Goal: Information Seeking & Learning: Understand process/instructions

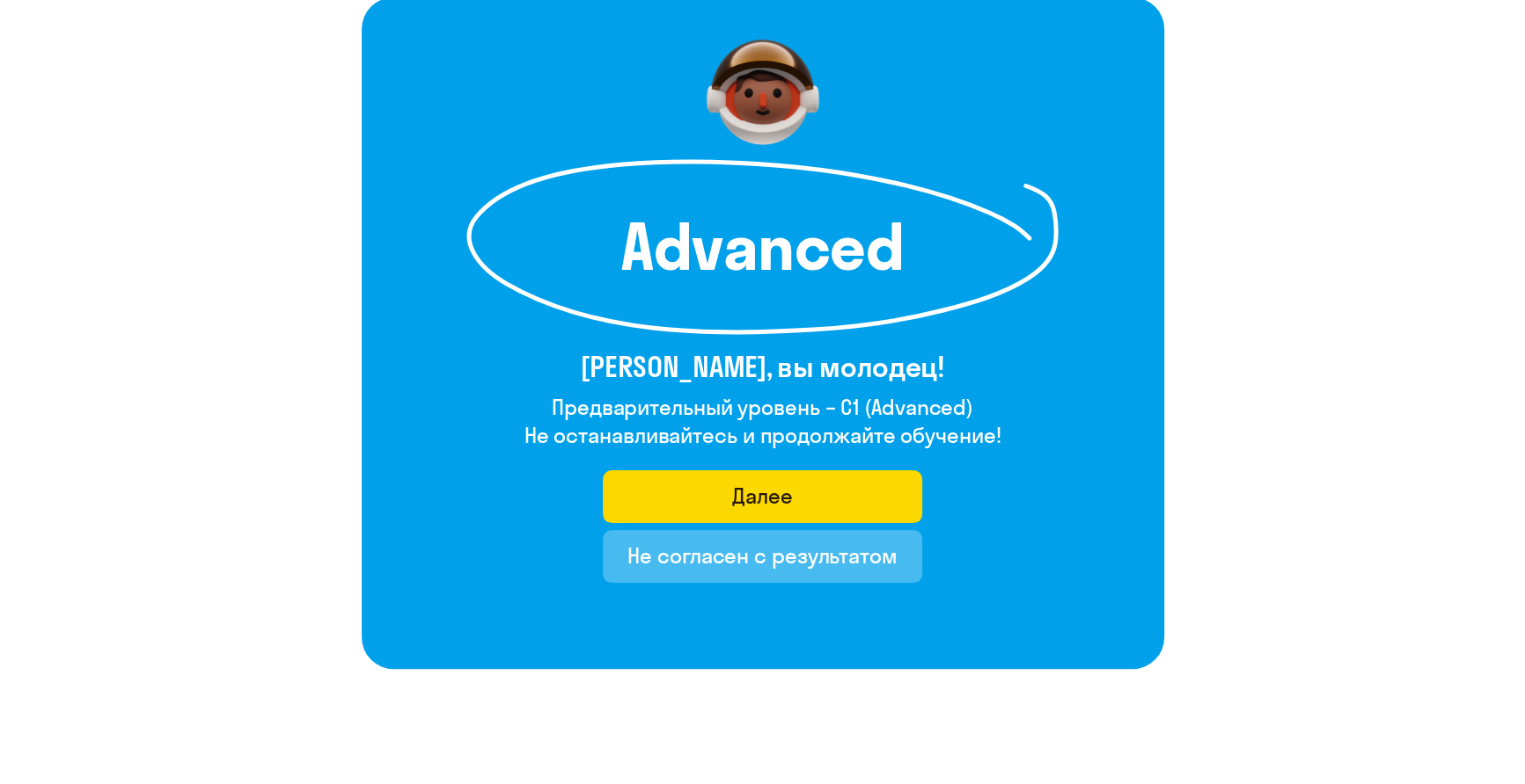
scroll to position [87, 0]
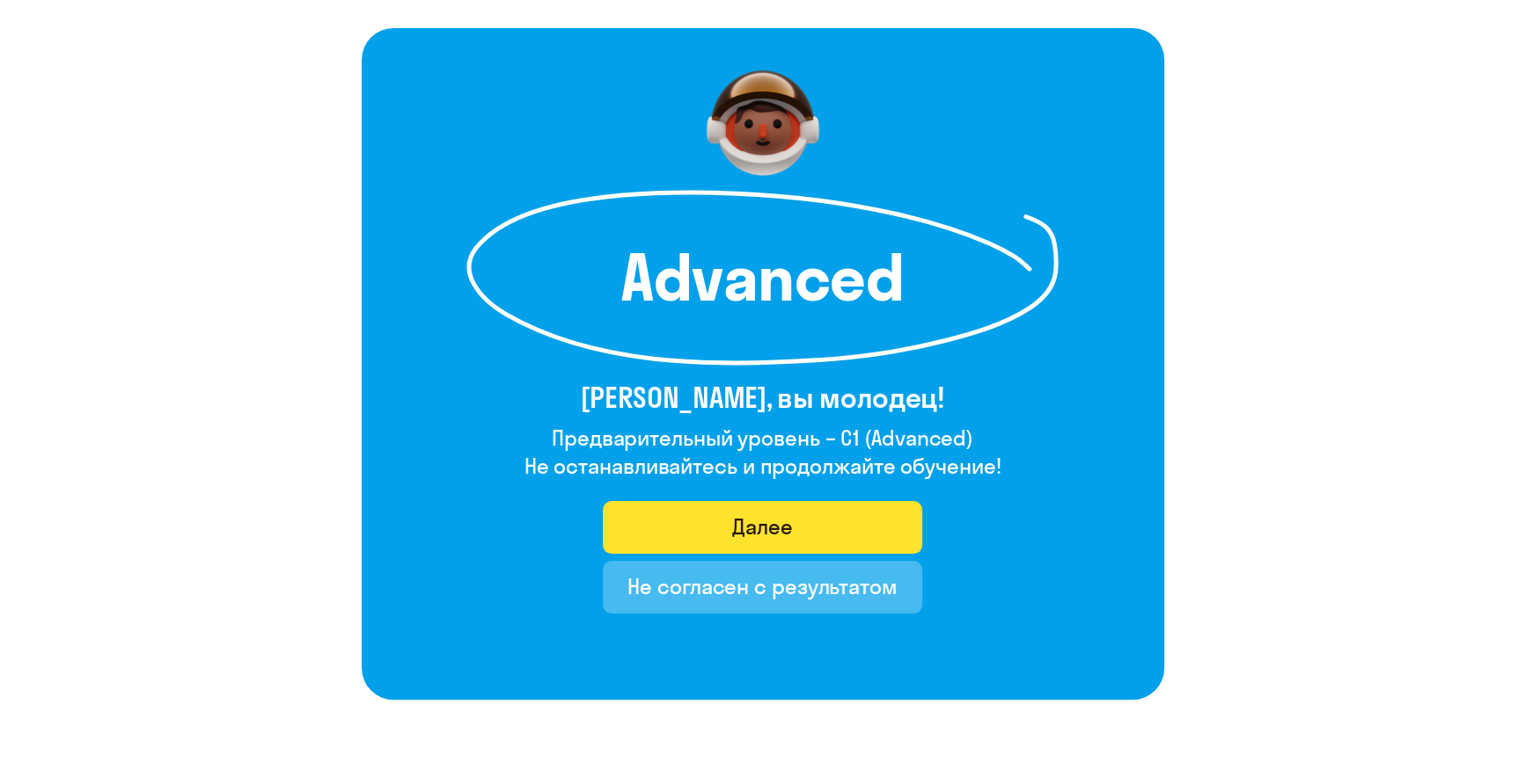
click at [776, 517] on div "Далее" at bounding box center [762, 527] width 61 height 28
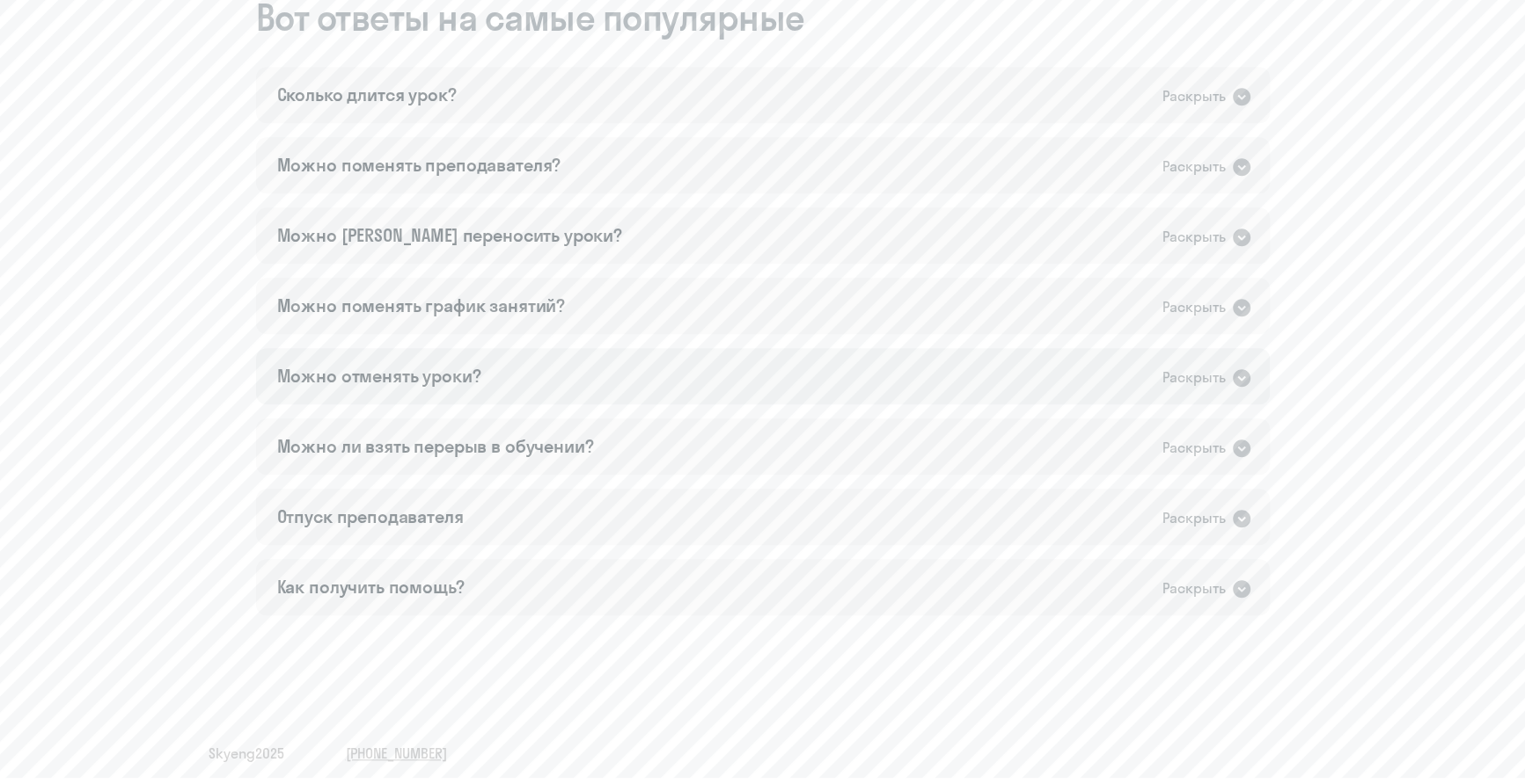
scroll to position [1055, 0]
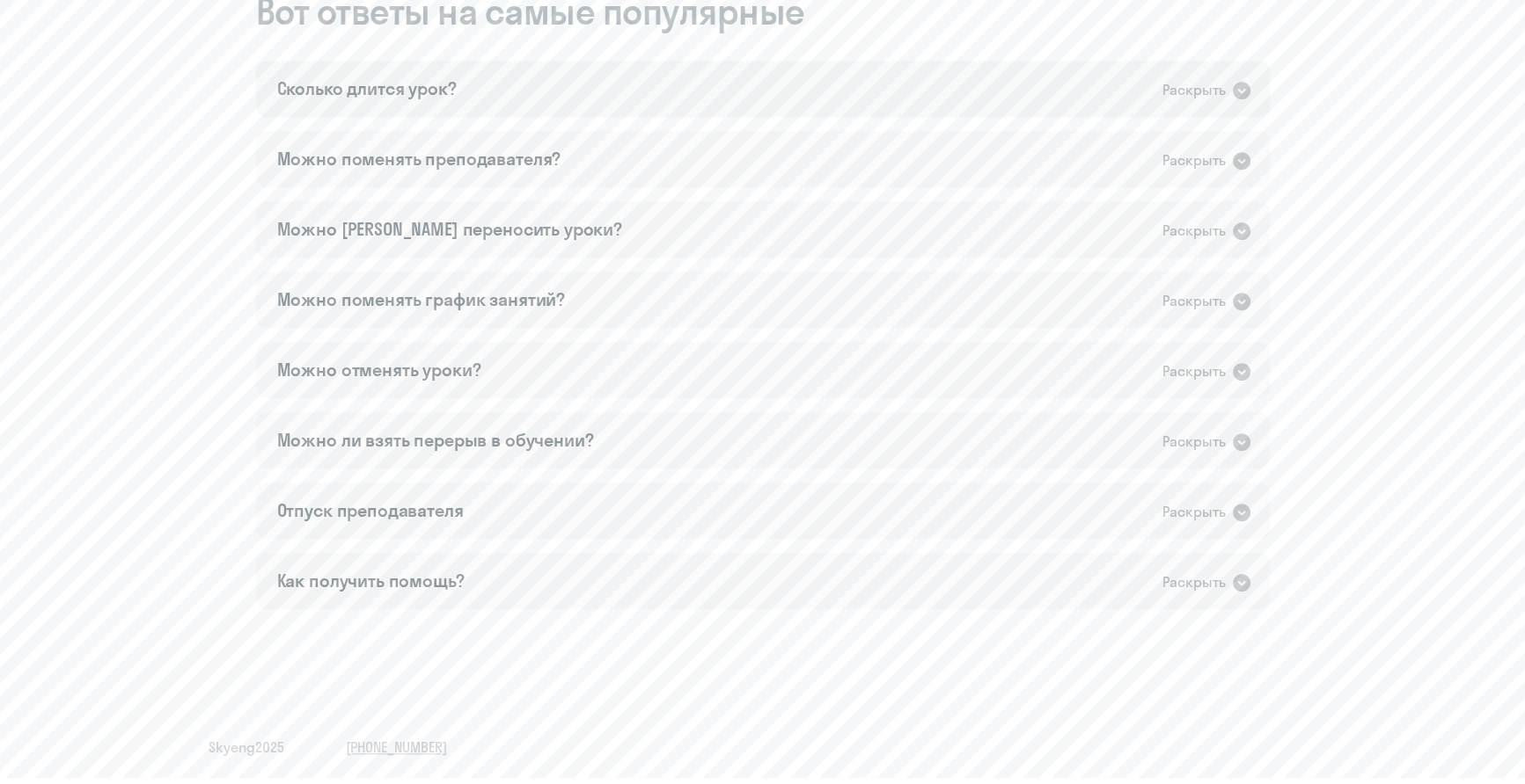
click at [637, 83] on div "Сколько длится урок? Раскрыть" at bounding box center [762, 88] width 1013 height 56
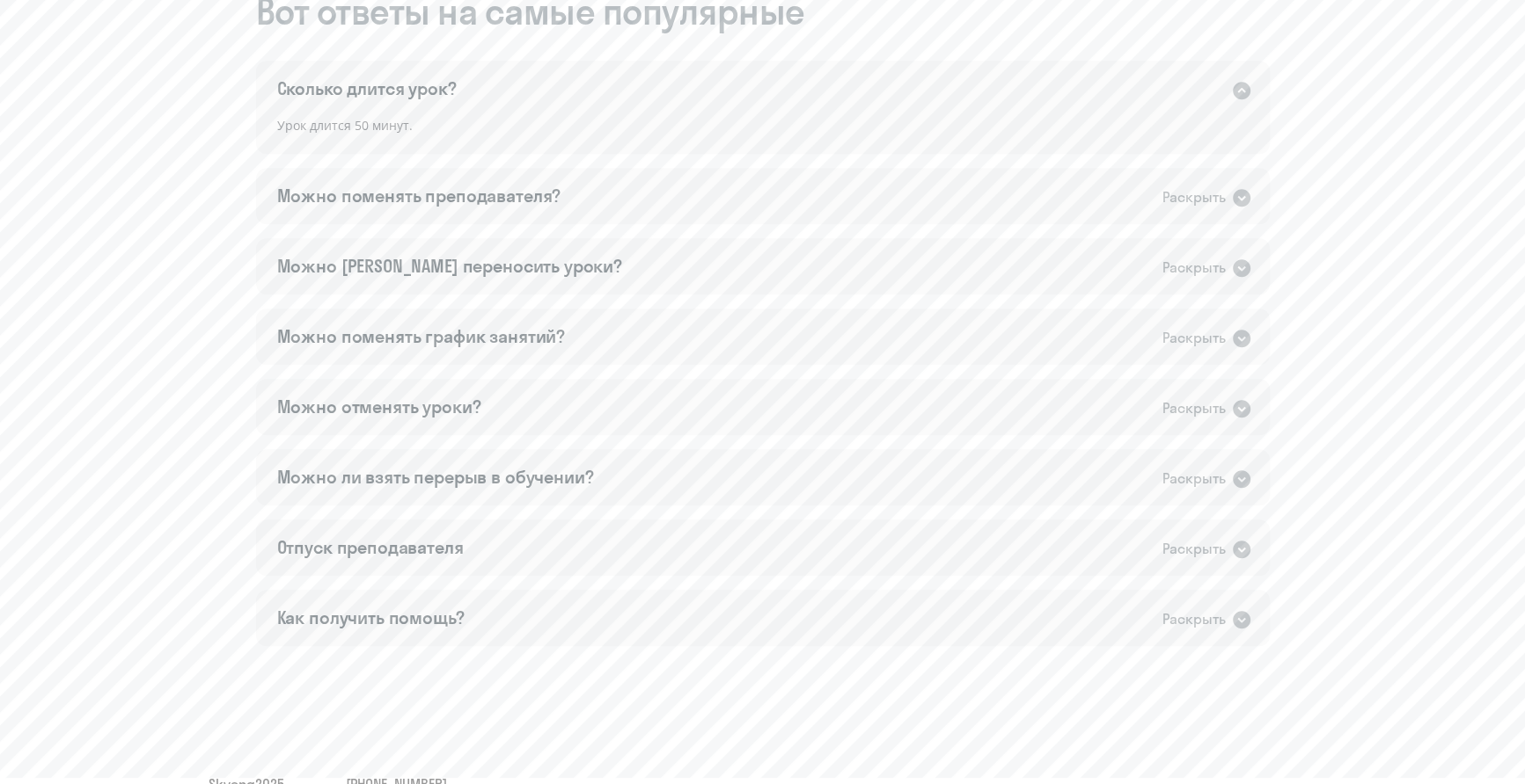
click at [637, 83] on div "Сколько длится урок? Раскрыть" at bounding box center [762, 88] width 1013 height 56
click at [611, 168] on div "Можно поменять преподавателя? Раскрыть" at bounding box center [762, 196] width 1013 height 56
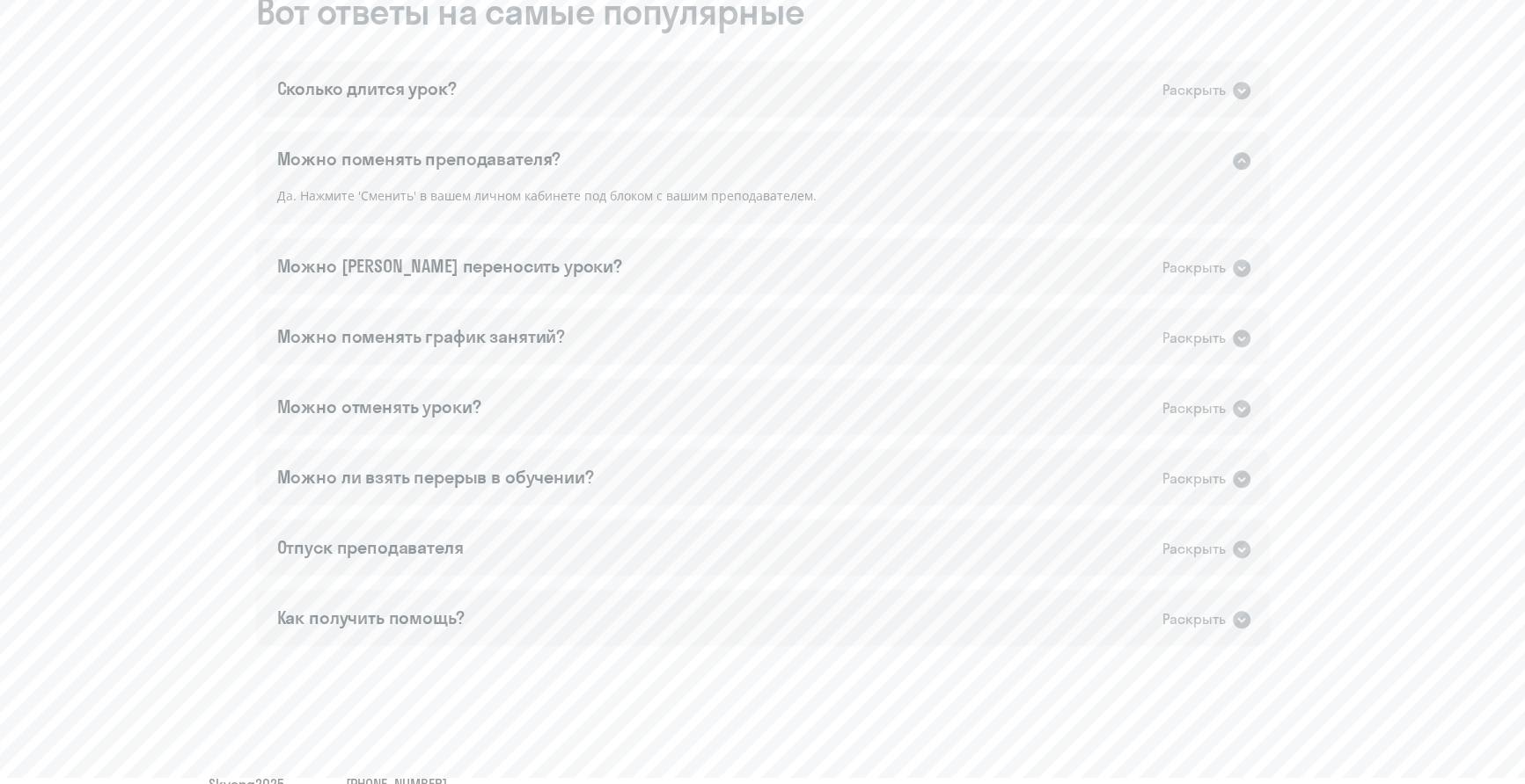
click at [611, 156] on div "Можно поменять преподавателя? Раскрыть" at bounding box center [762, 159] width 1013 height 56
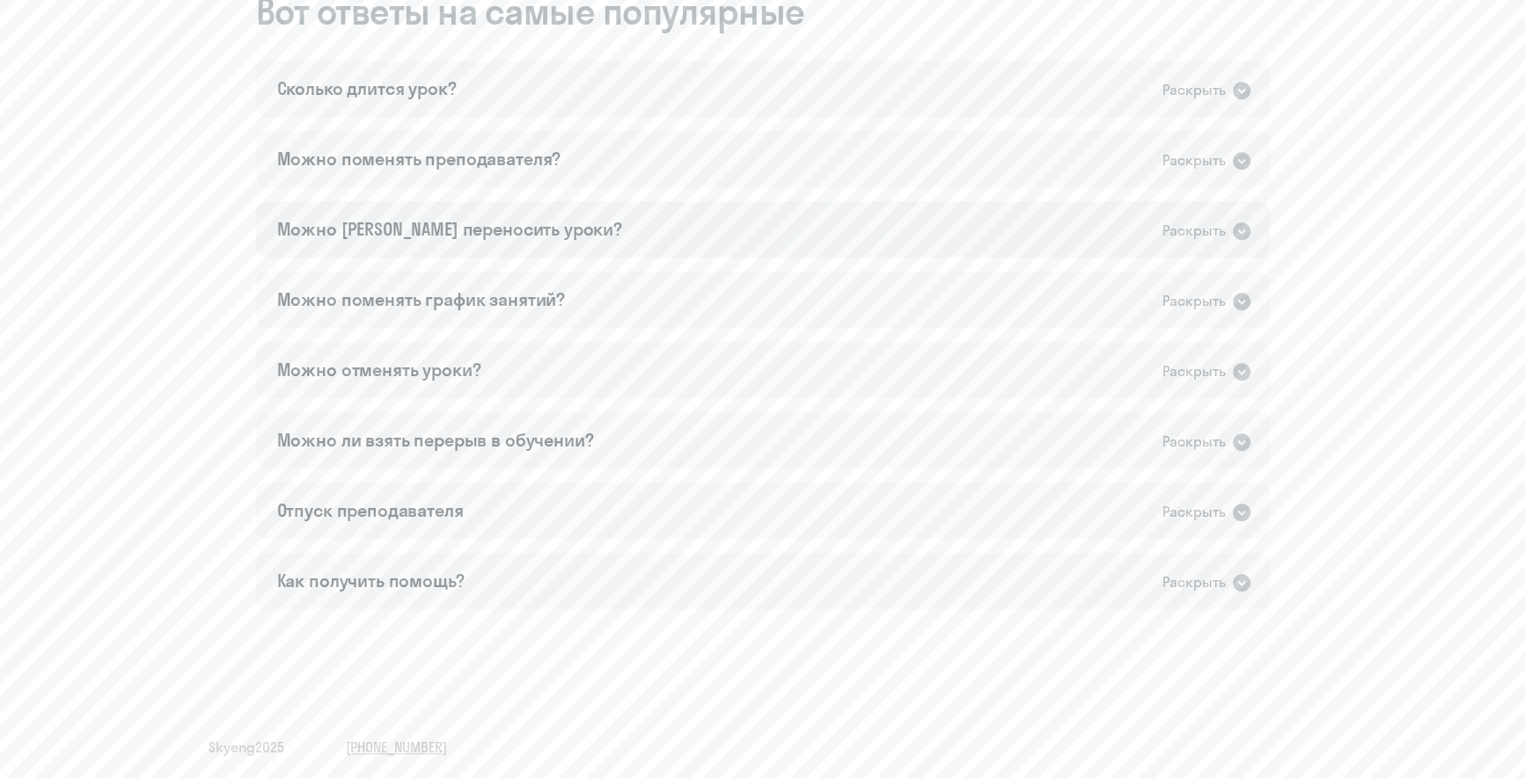
click at [597, 236] on div "Можно [PERSON_NAME] переносить уроки? Раскрыть" at bounding box center [762, 229] width 1013 height 56
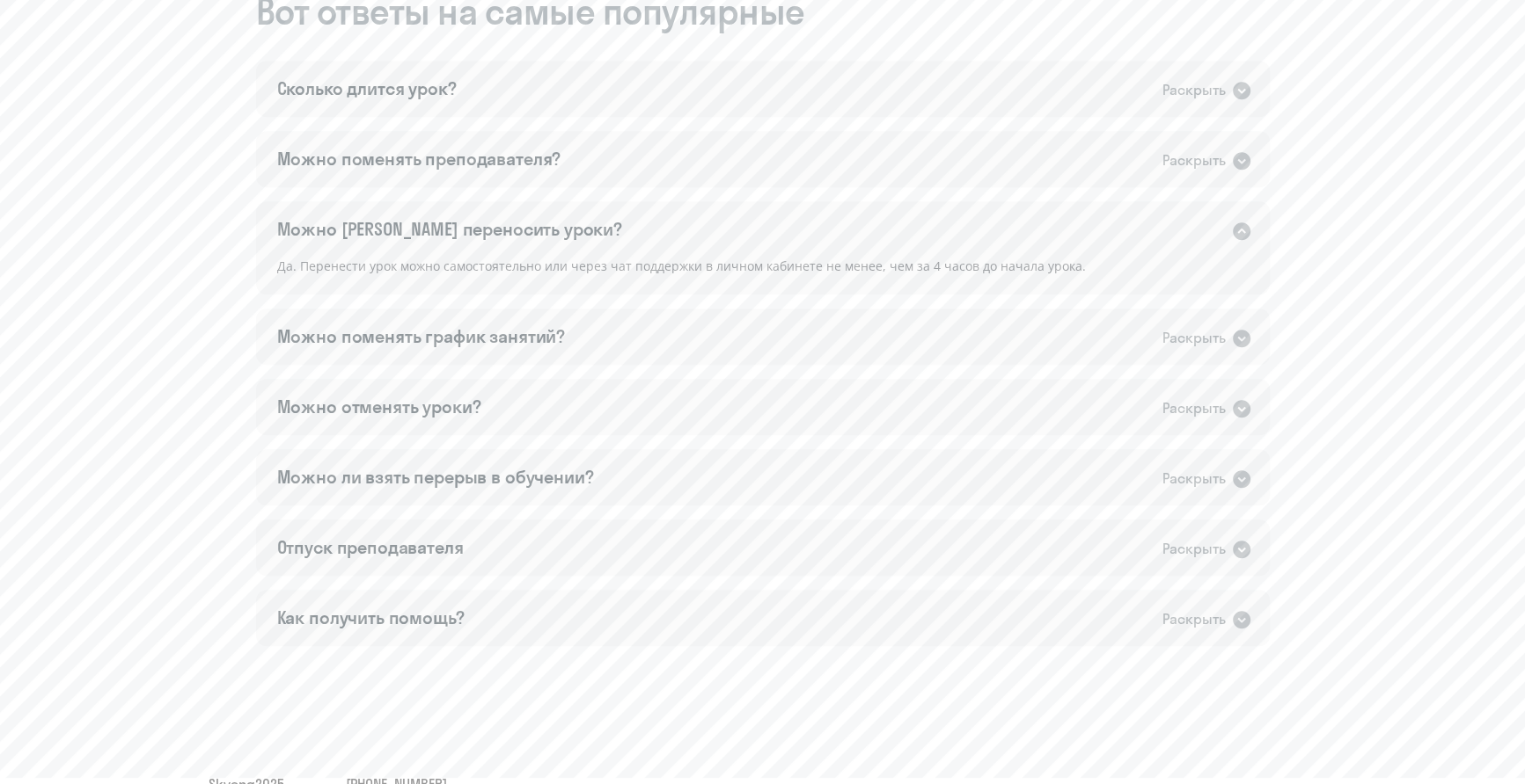
click at [597, 230] on div "Можно [PERSON_NAME] переносить уроки? Раскрыть" at bounding box center [762, 229] width 1013 height 56
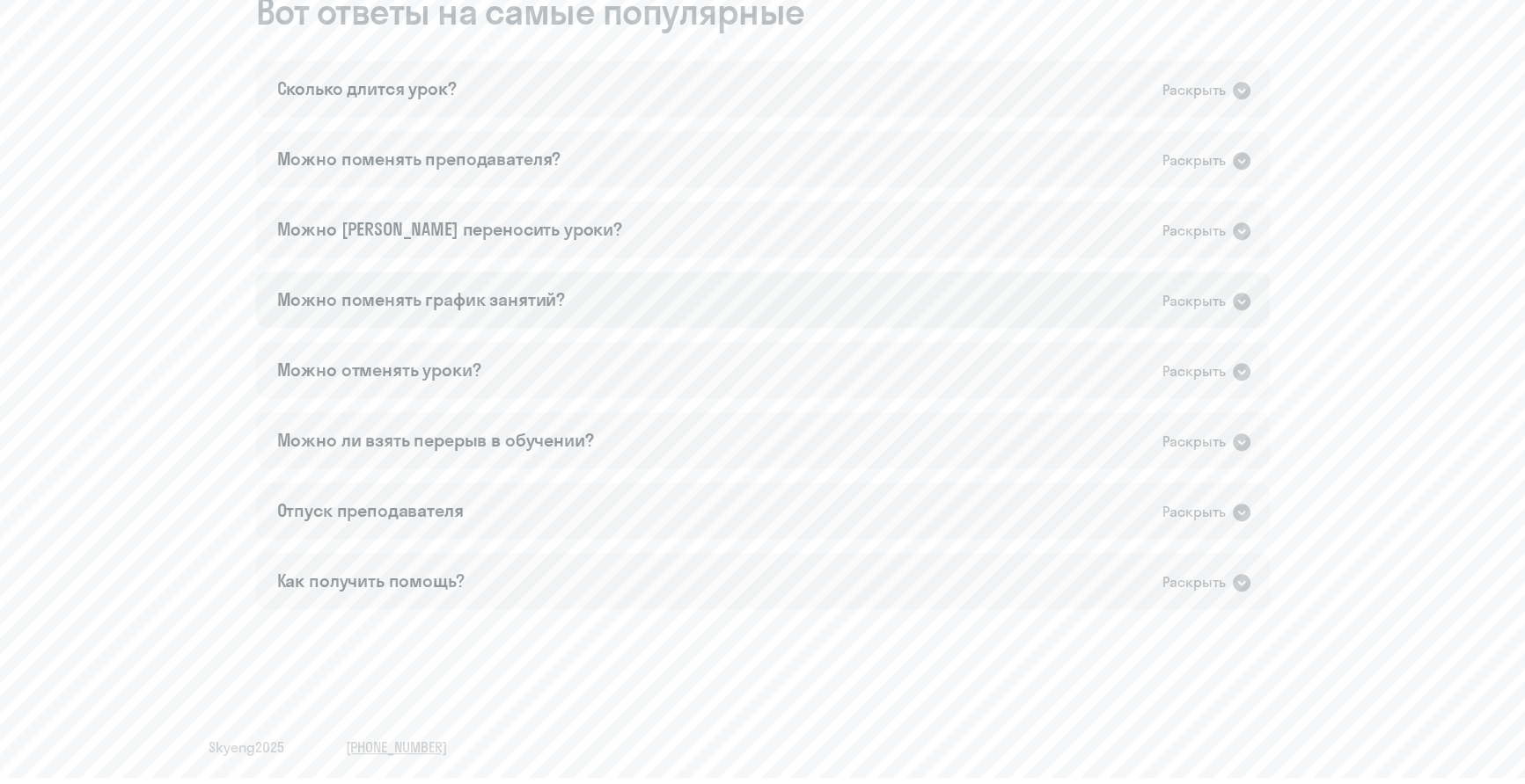
click at [609, 293] on div "Можно поменять график занятий? Раскрыть" at bounding box center [762, 299] width 1013 height 56
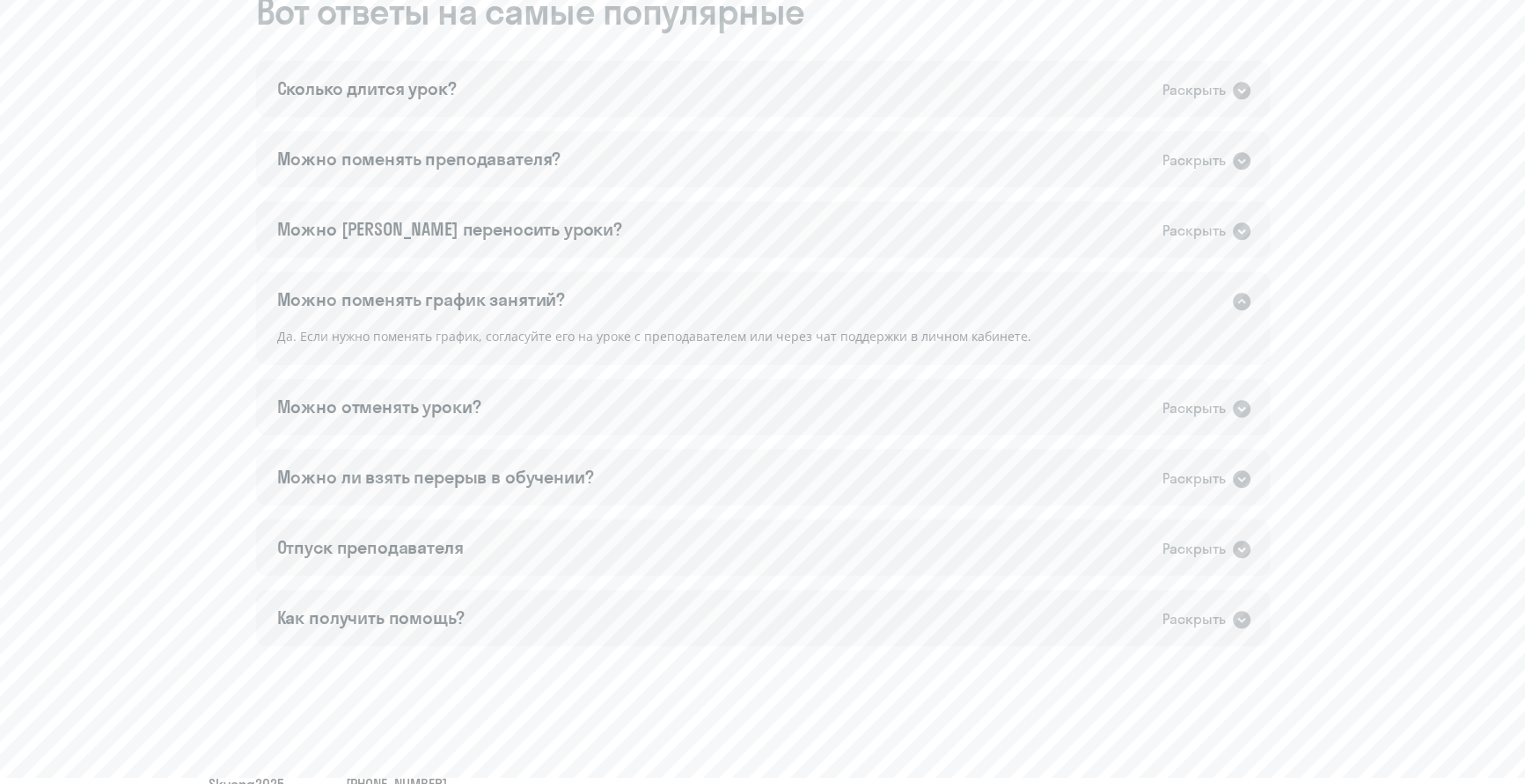
click at [612, 290] on div "Можно поменять график занятий? Раскрыть" at bounding box center [762, 299] width 1013 height 56
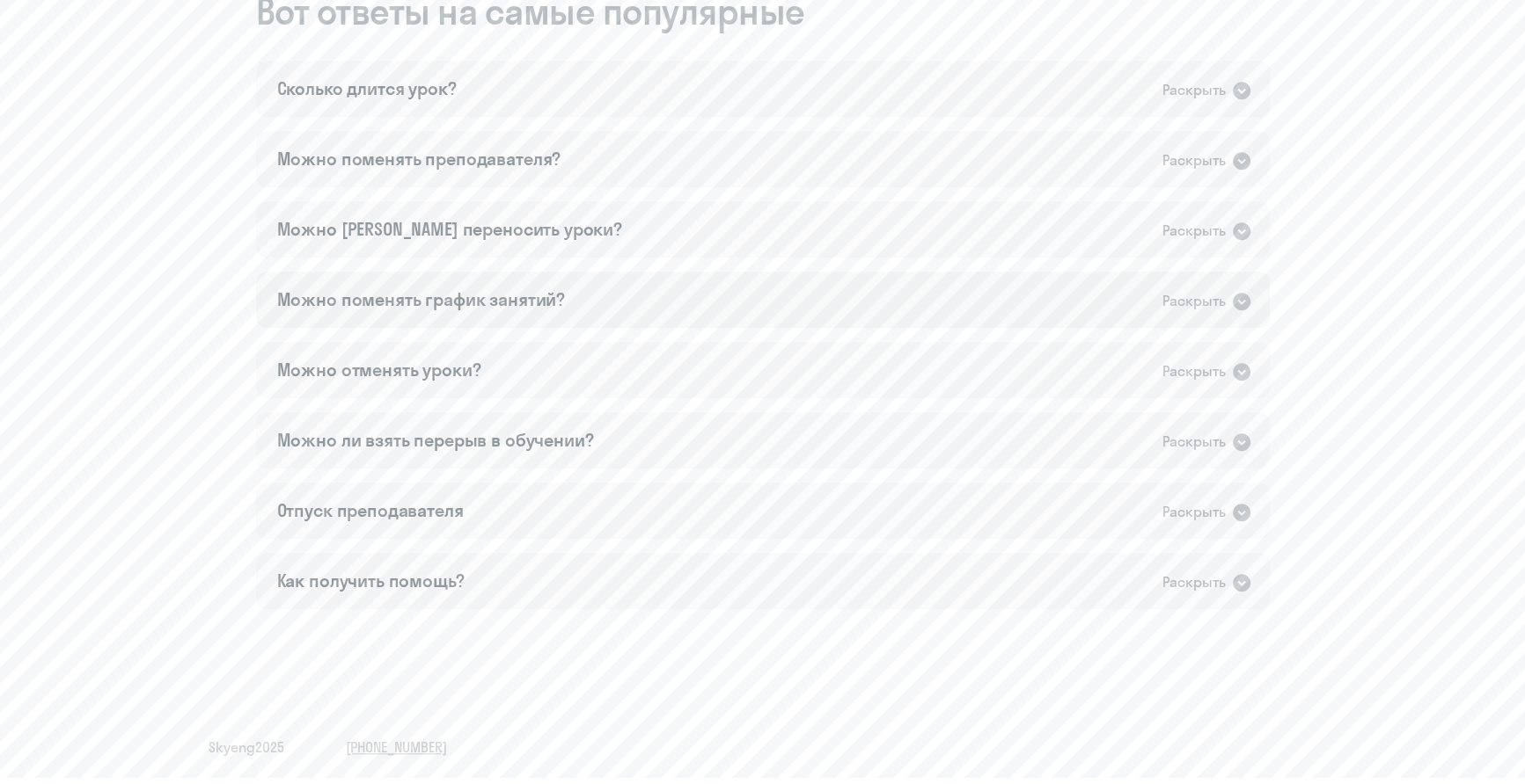
click at [604, 302] on div "Можно поменять график занятий? Раскрыть" at bounding box center [762, 299] width 1013 height 56
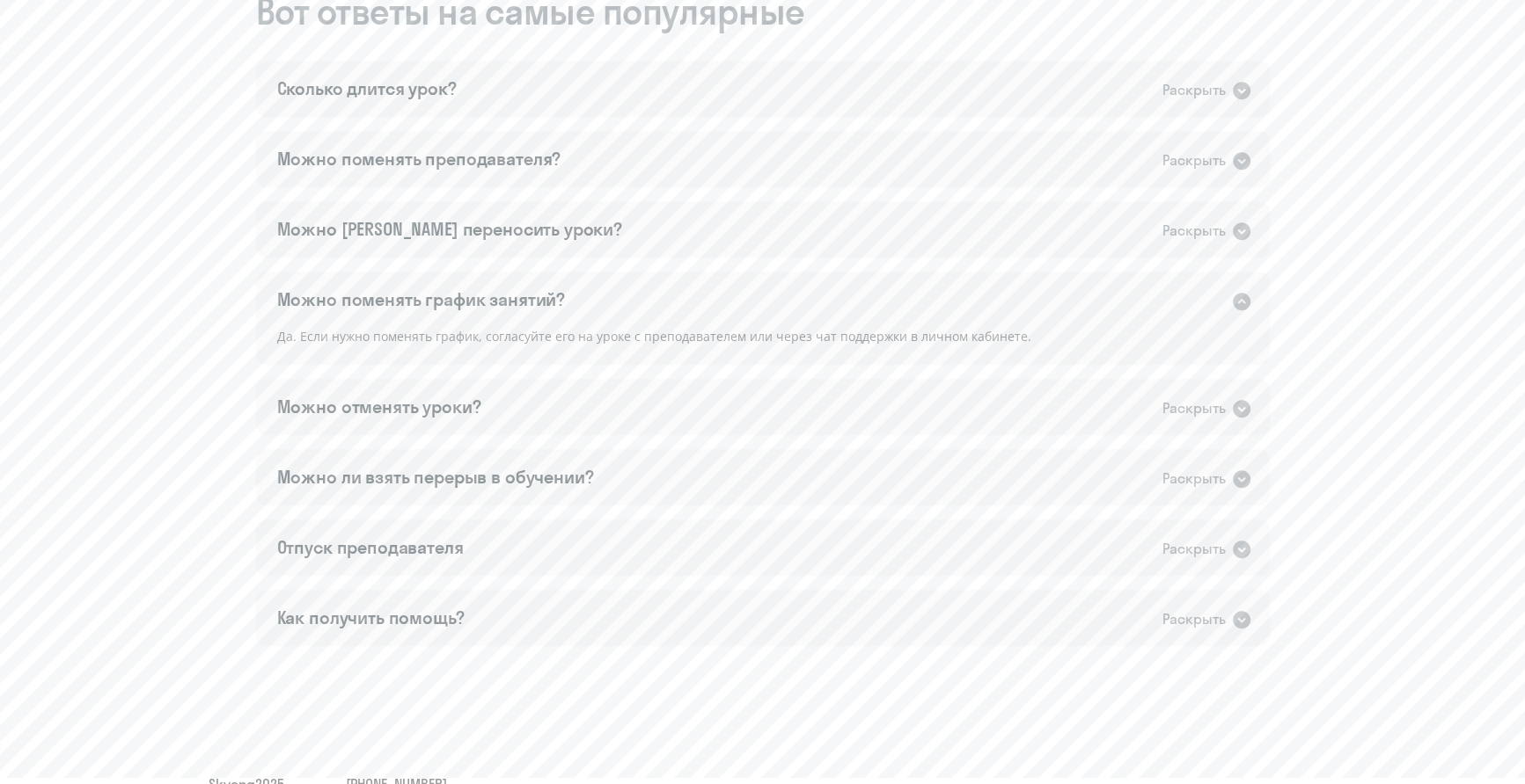
click at [604, 302] on div "Можно поменять график занятий? Раскрыть" at bounding box center [762, 299] width 1013 height 56
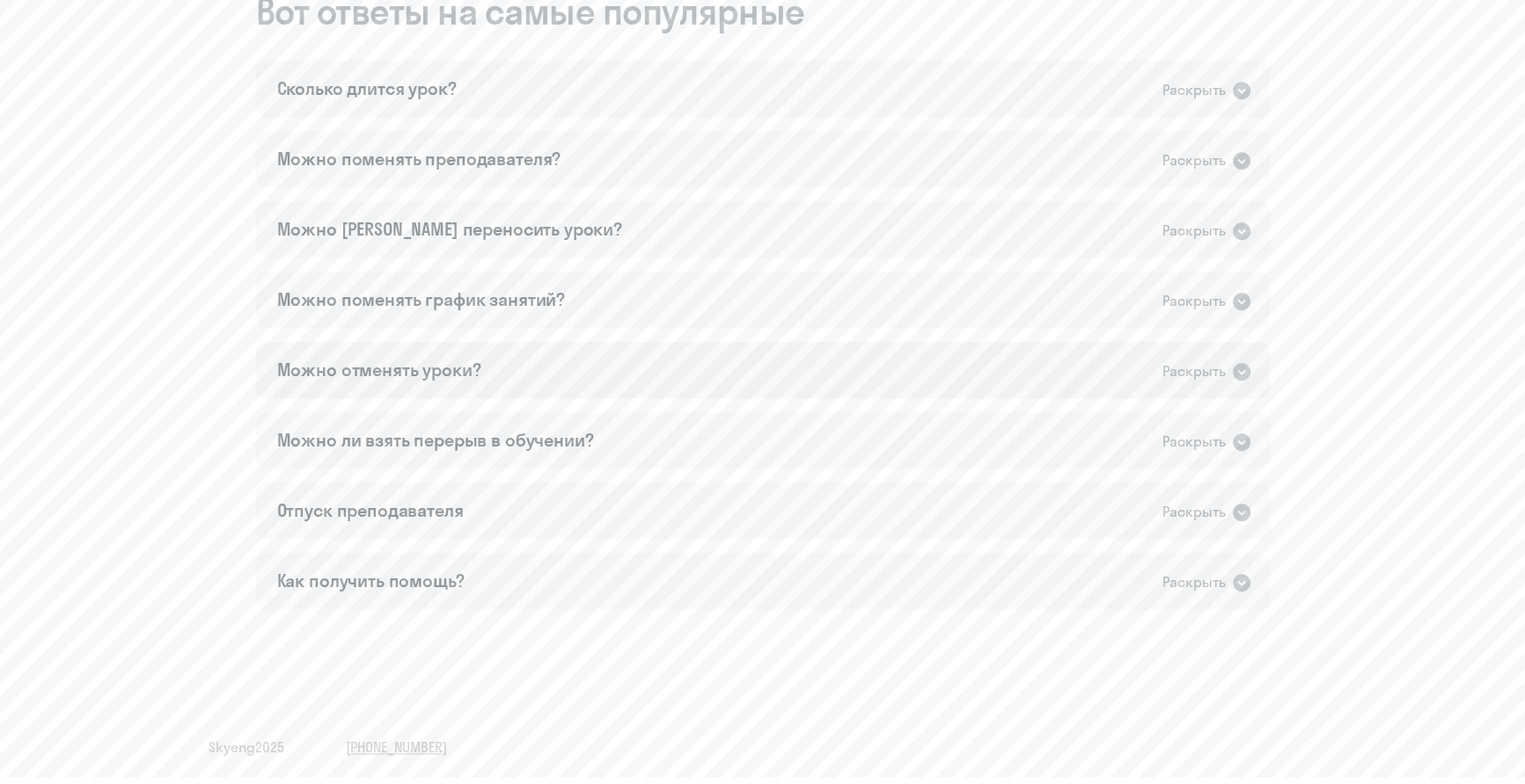
click at [573, 369] on div "Можно отменять уроки? Раскрыть" at bounding box center [762, 369] width 1013 height 56
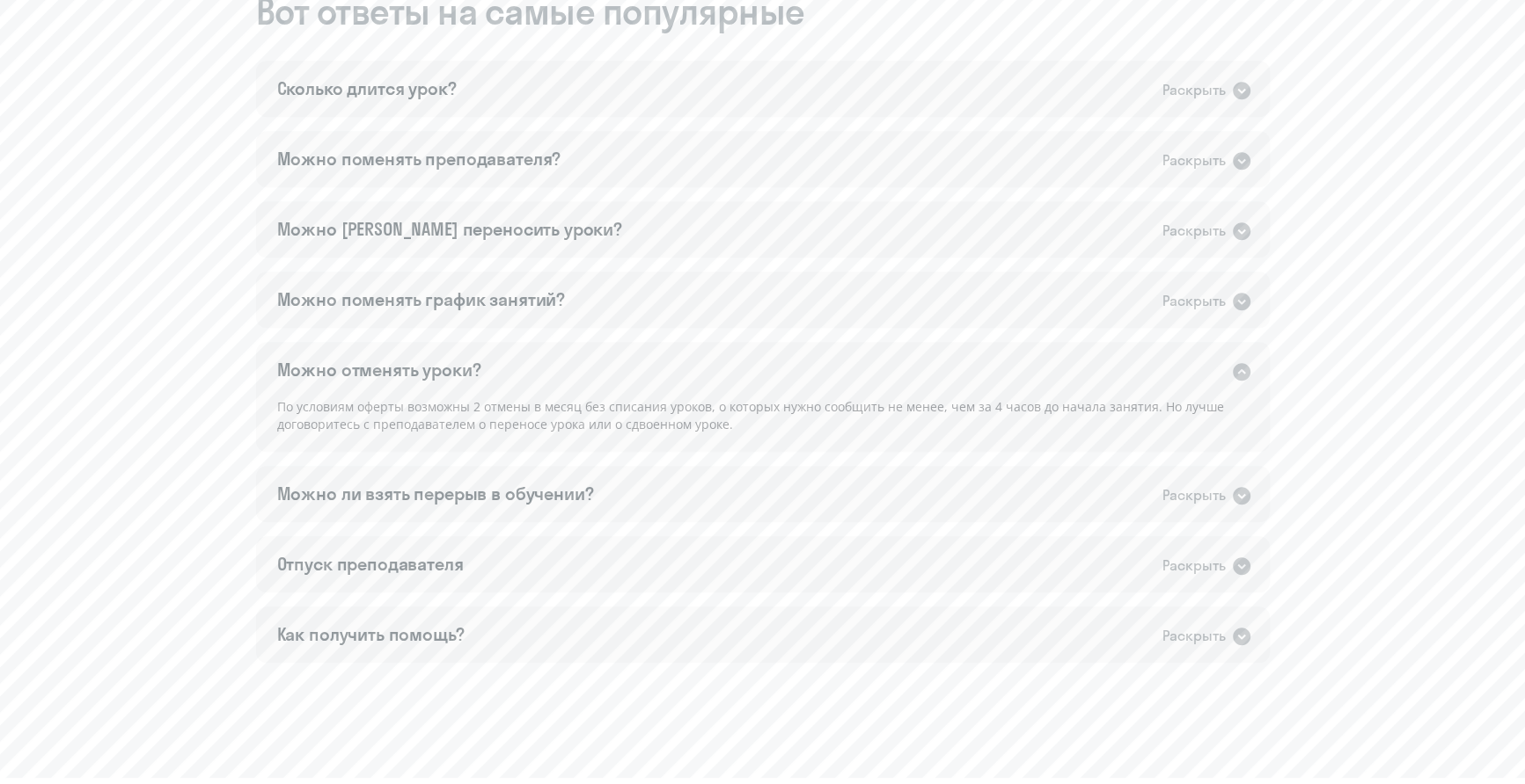
click at [573, 368] on div "Можно отменять уроки? Раскрыть" at bounding box center [762, 369] width 1013 height 56
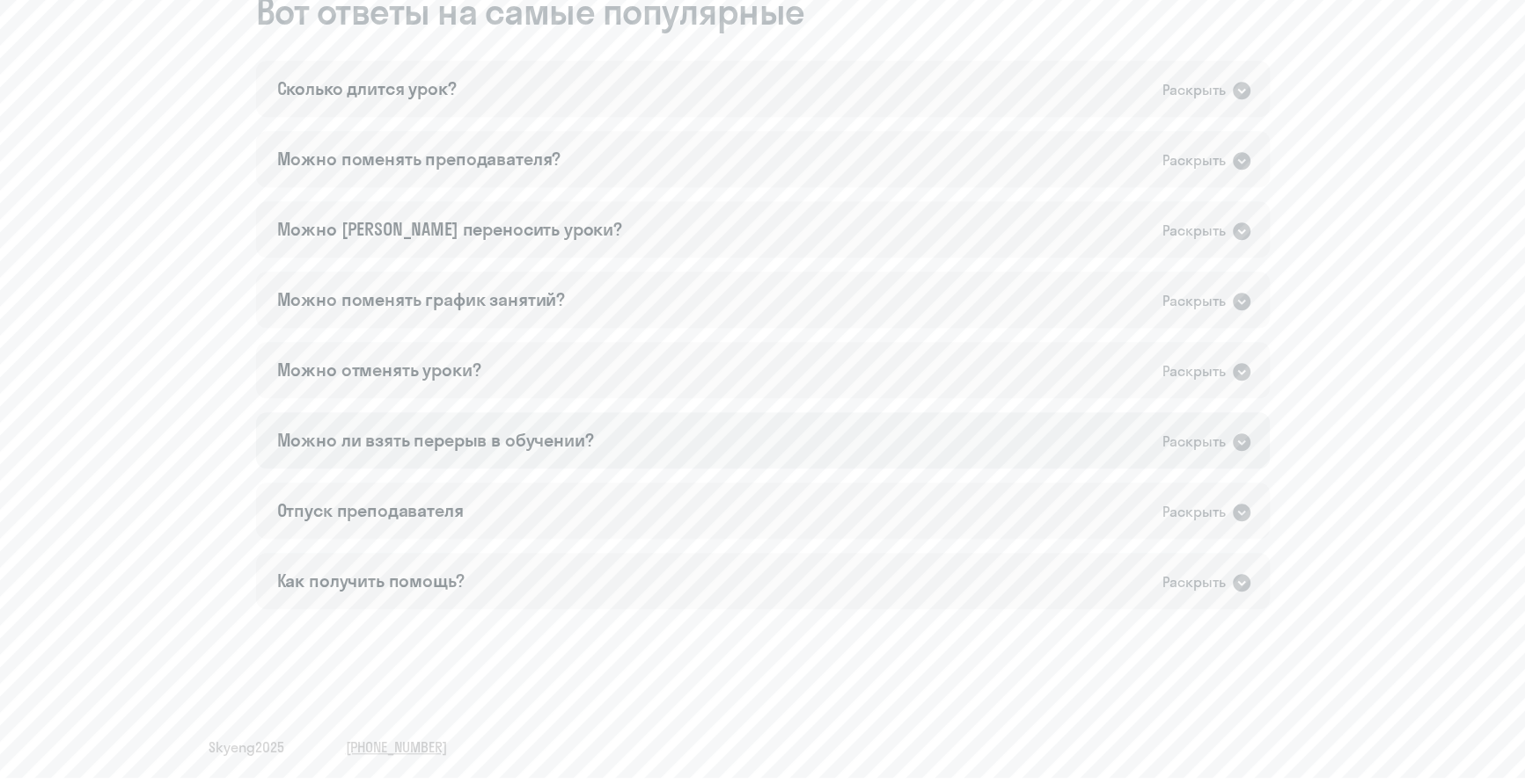
click at [574, 444] on div "Можно ли взять перерыв в обучении?" at bounding box center [436, 440] width 317 height 25
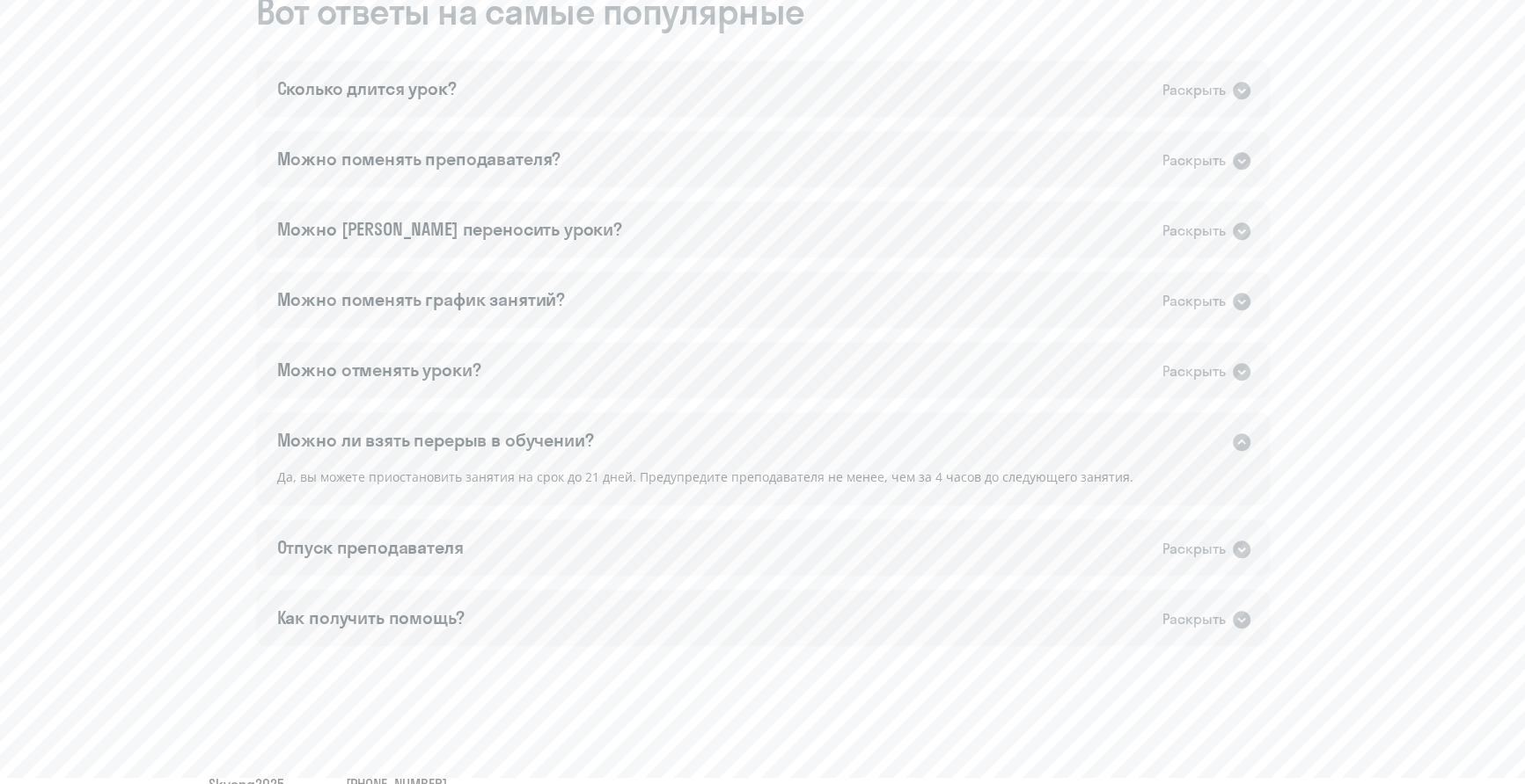
scroll to position [1092, 0]
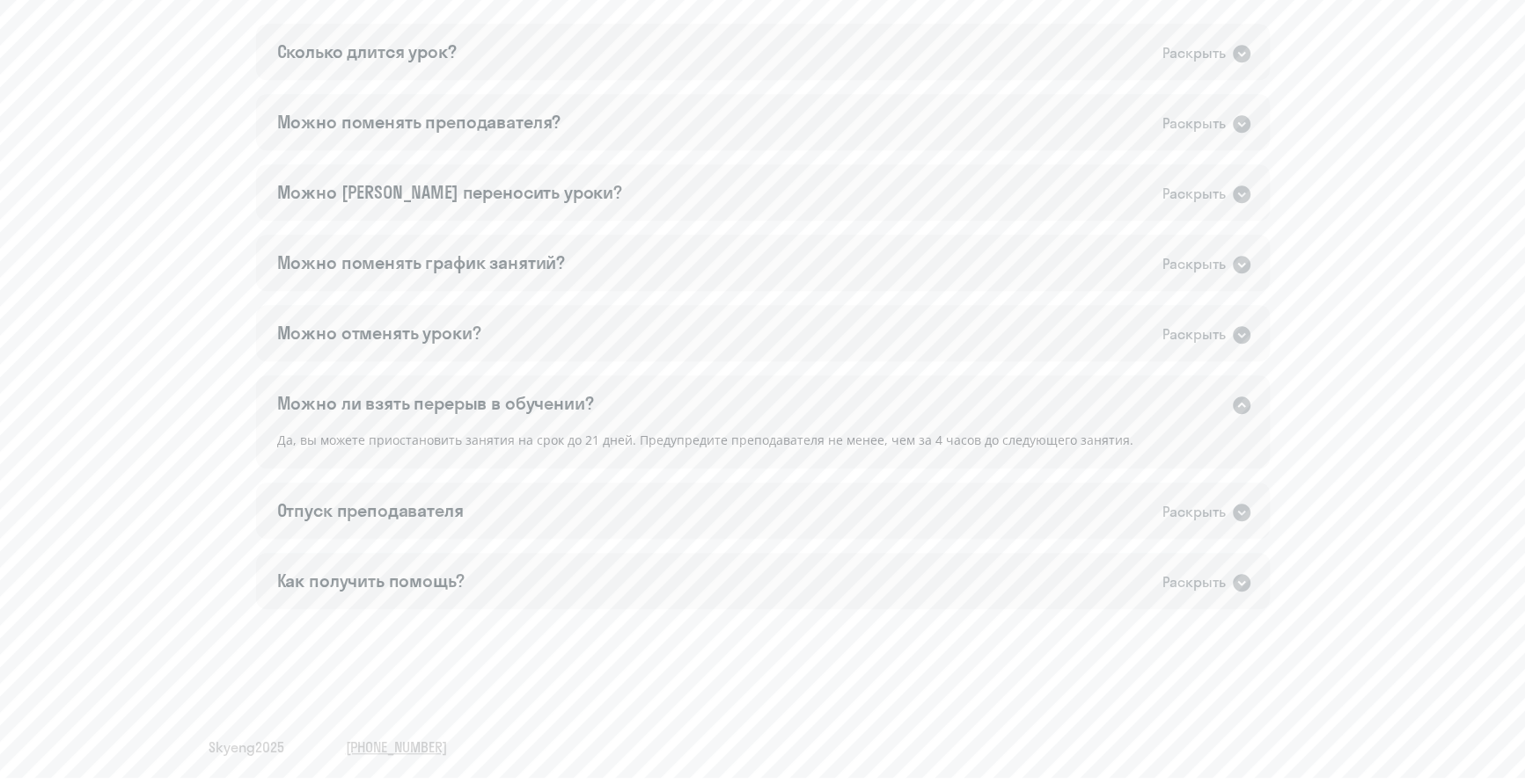
click at [487, 416] on div "Можно ли взять перерыв в обучении? Раскрыть" at bounding box center [762, 403] width 1013 height 56
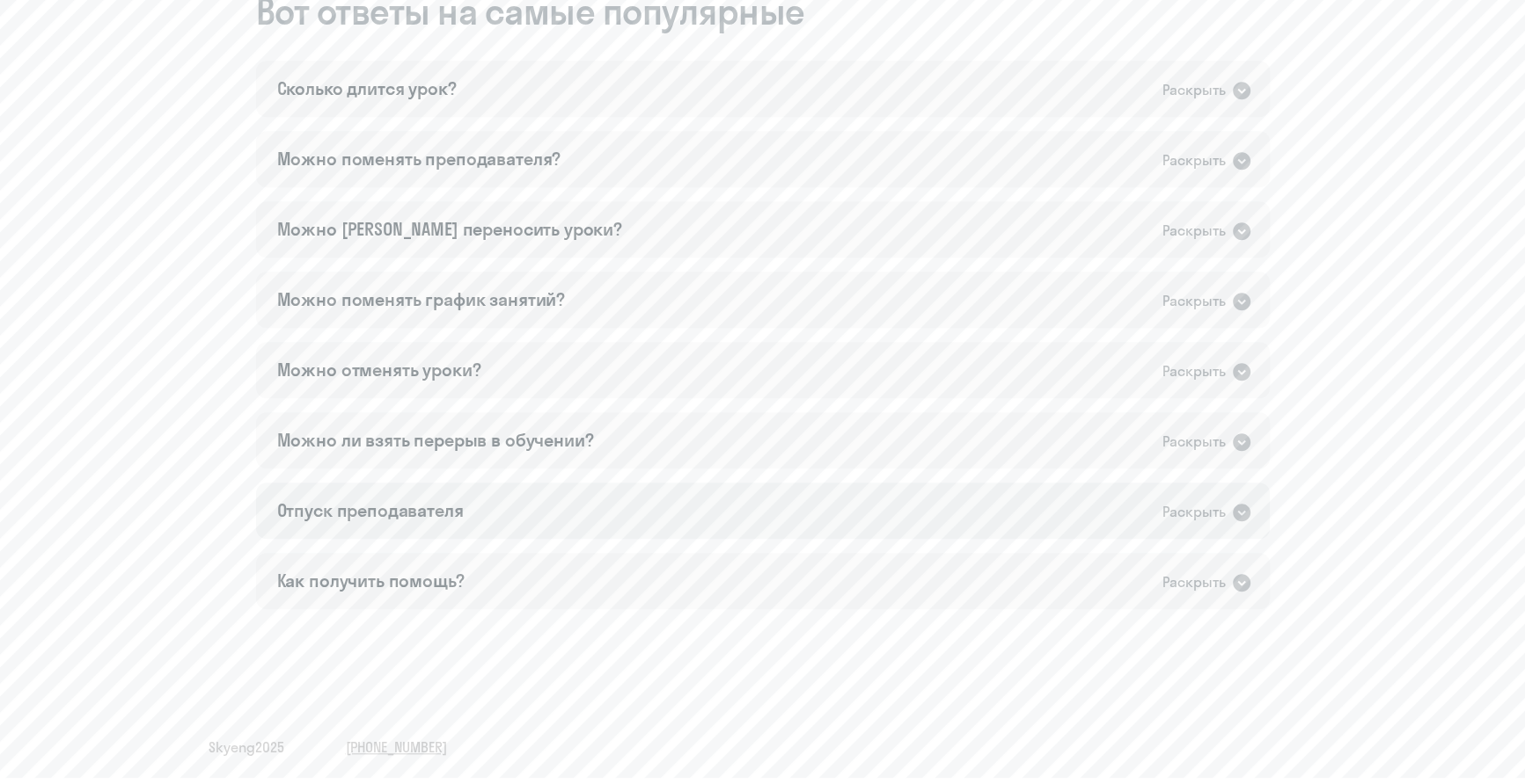
click at [412, 517] on div "Отпуск преподавателя" at bounding box center [370, 511] width 186 height 25
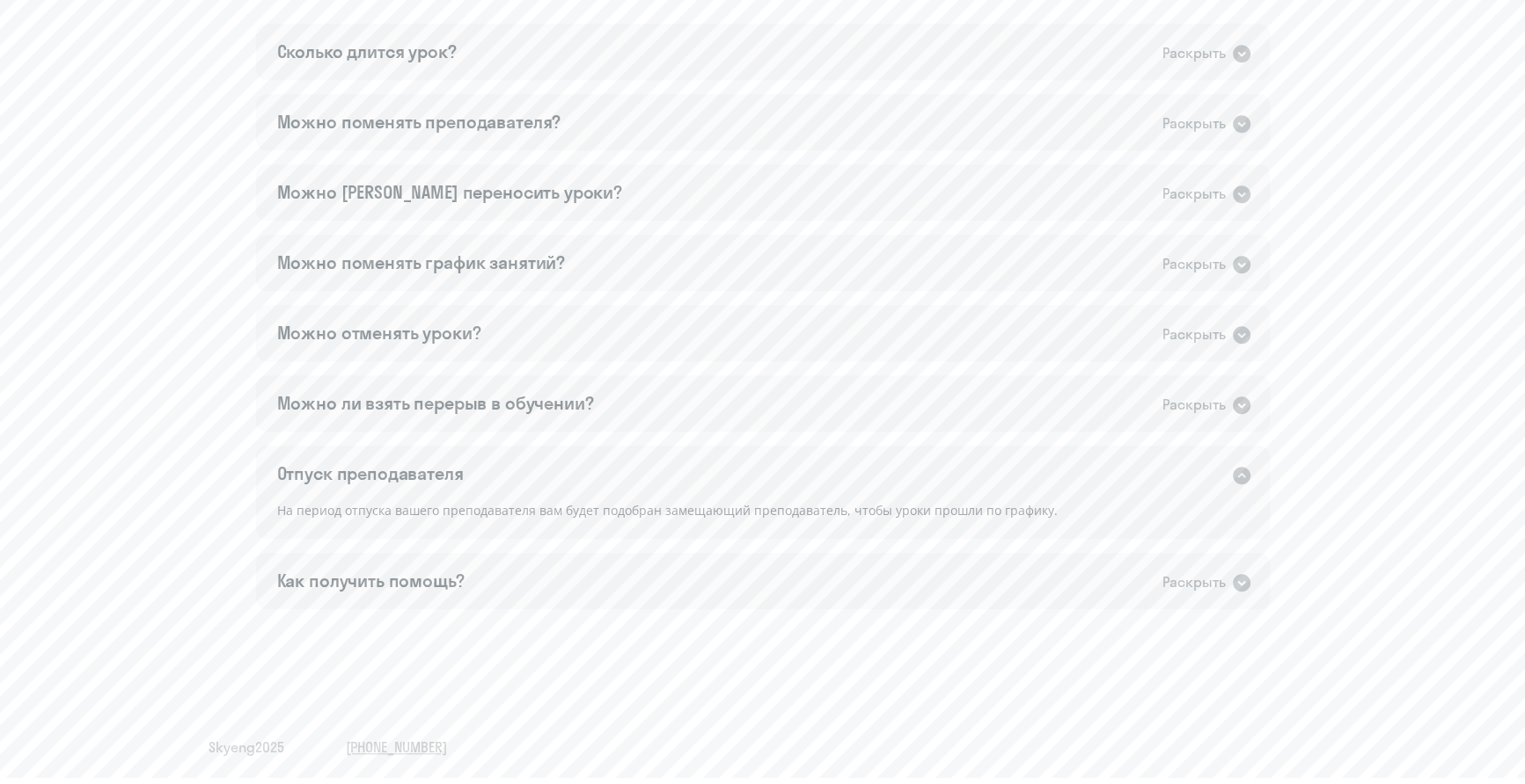
click at [457, 471] on div "Отпуск преподавателя" at bounding box center [370, 474] width 186 height 25
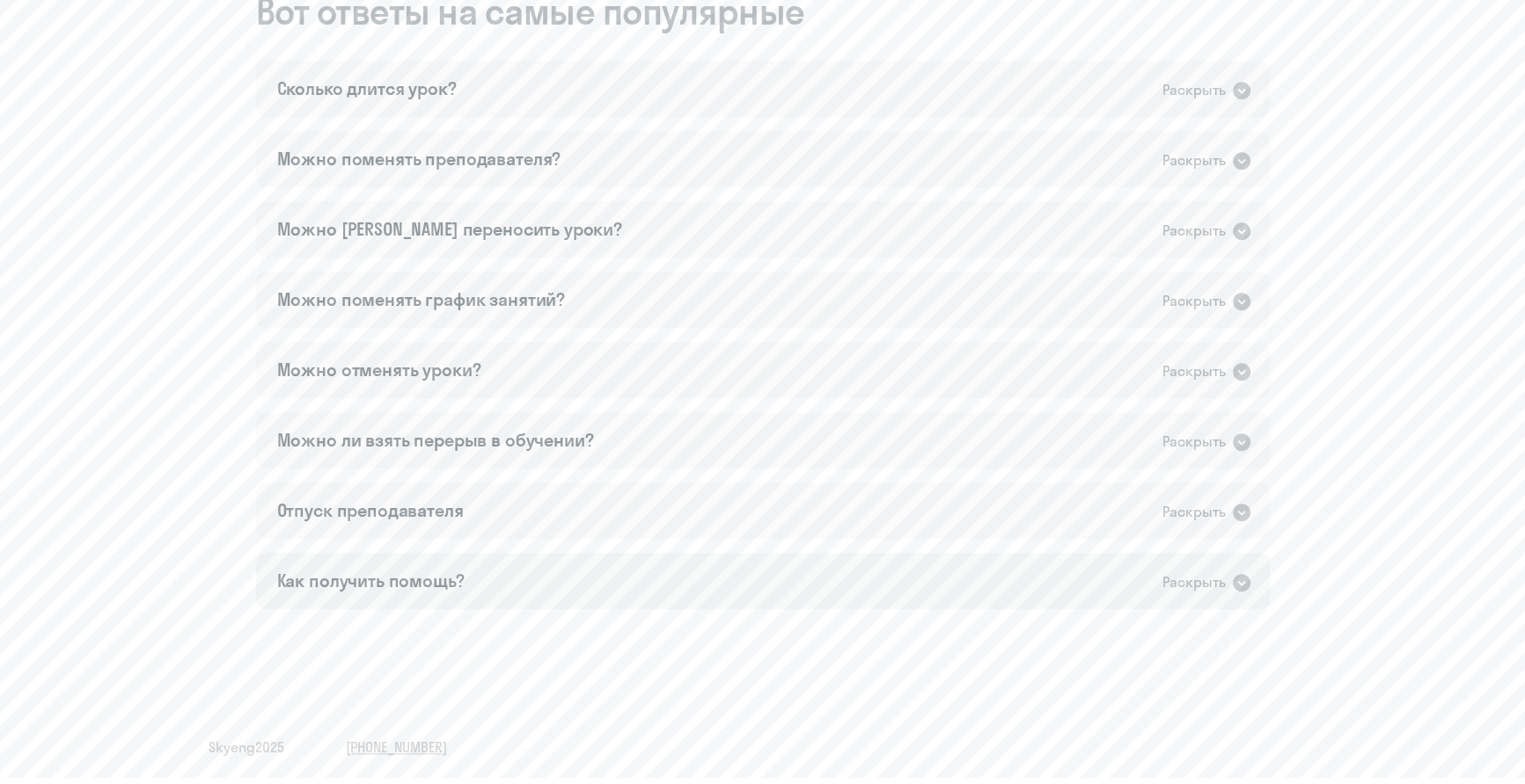
click at [413, 572] on div "Как получить помощь?" at bounding box center [370, 581] width 187 height 25
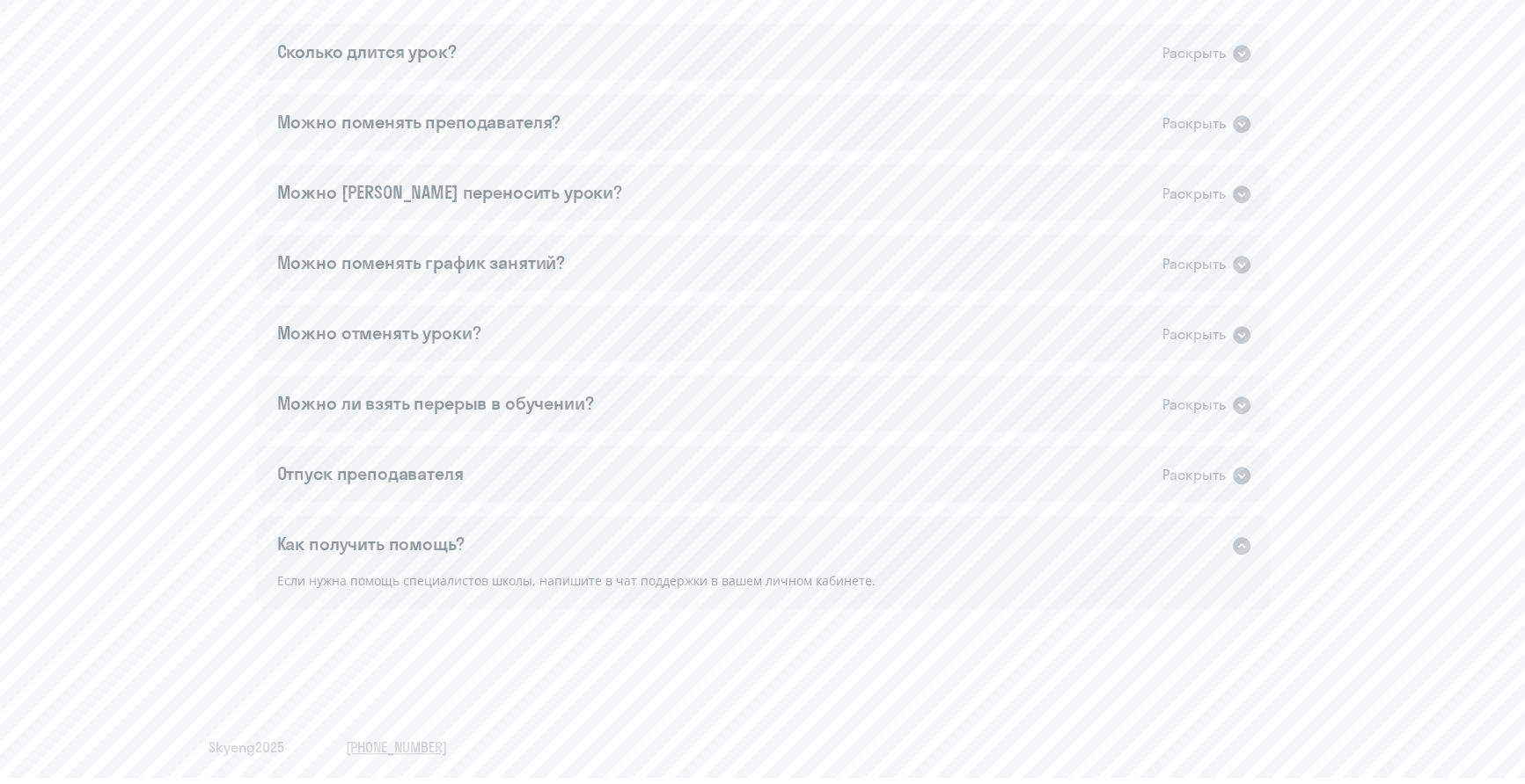
click at [437, 539] on div "Как получить помощь?" at bounding box center [370, 545] width 187 height 25
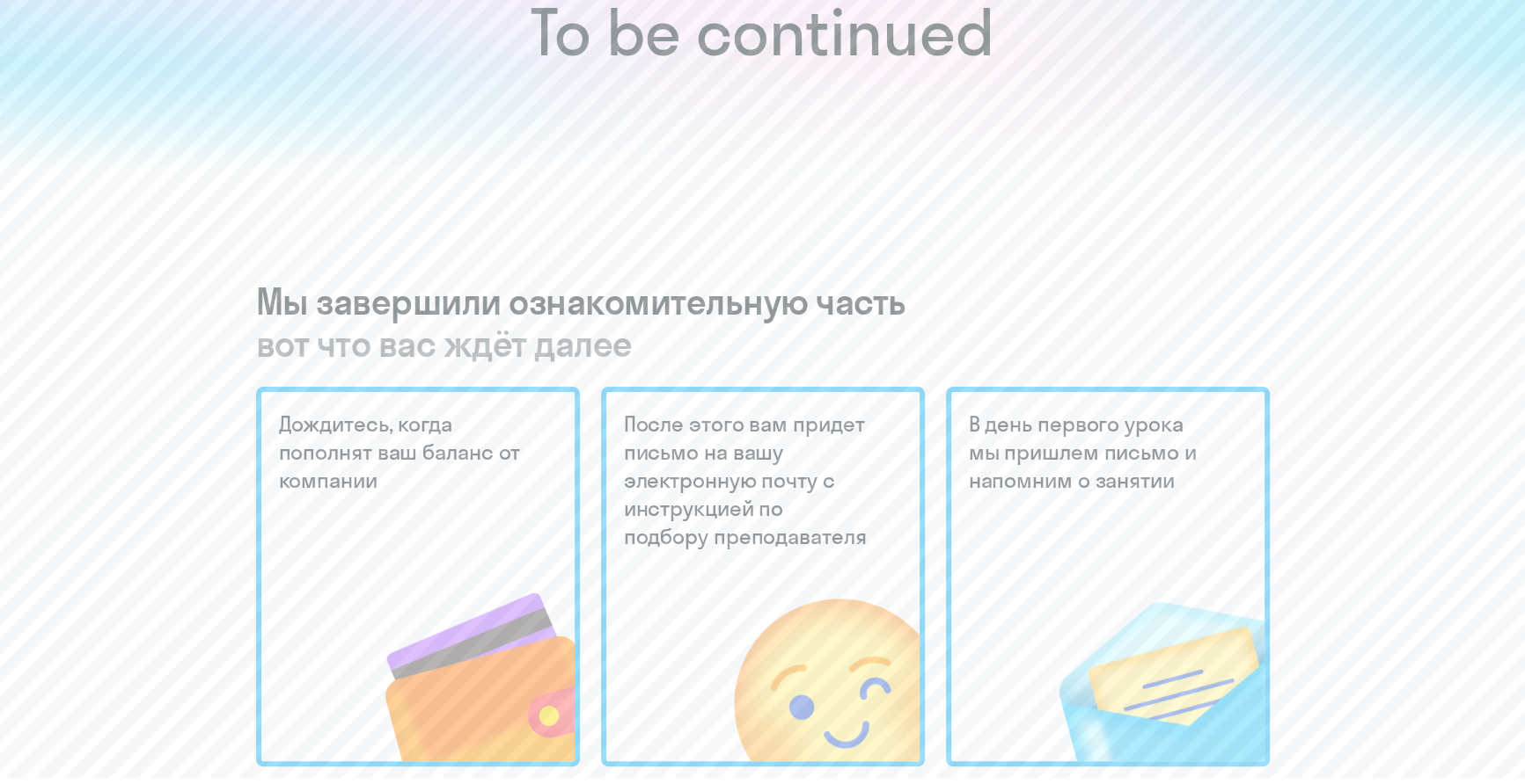
scroll to position [0, 0]
